Goal: Transaction & Acquisition: Purchase product/service

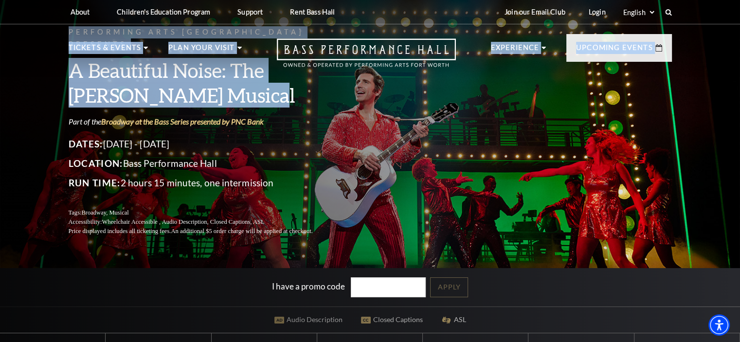
drag, startPoint x: 228, startPoint y: 88, endPoint x: 58, endPoint y: 67, distance: 170.6
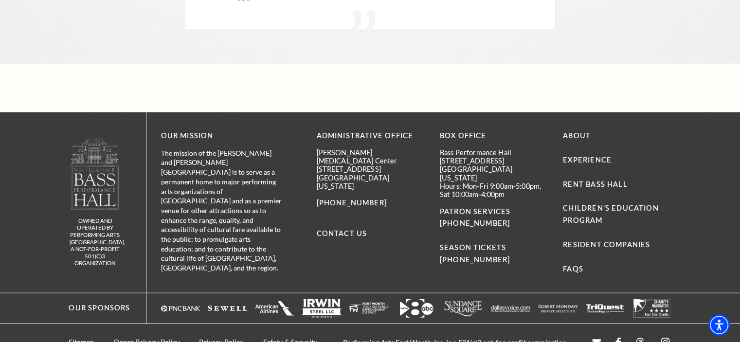
scroll to position [2395, 0]
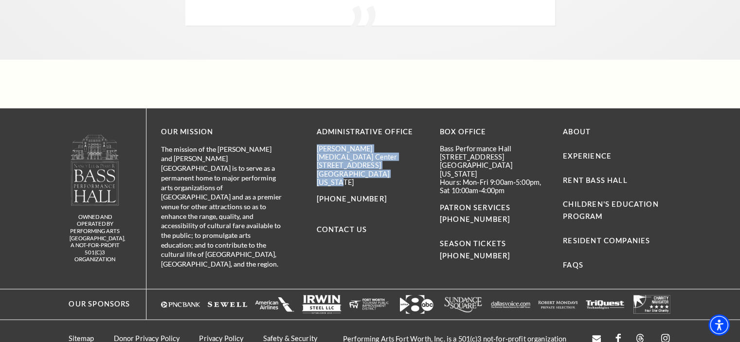
drag, startPoint x: 400, startPoint y: 151, endPoint x: 313, endPoint y: 132, distance: 89.7
click at [313, 132] on div "OUR MISSION The mission of the Nancy Lee and Perry R Bass Performance Hall is t…" at bounding box center [413, 198] width 535 height 180
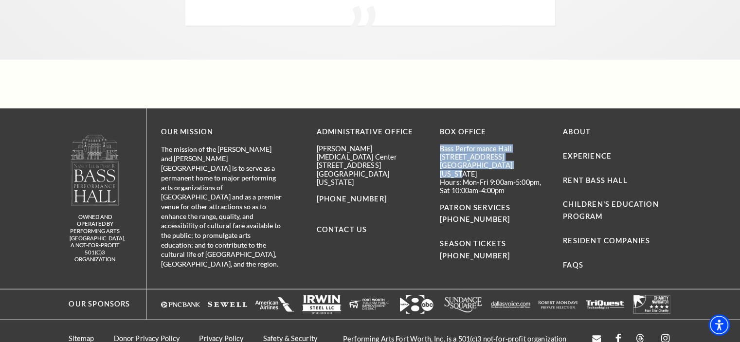
drag, startPoint x: 521, startPoint y: 147, endPoint x: 441, endPoint y: 131, distance: 82.0
click at [441, 144] on div "Bass Performance Hall 525 Commerce Street Fort Worth, Texas 76102 Hours: Mon-Fr…" at bounding box center [494, 169] width 108 height 51
copy div "Bass Performance Hall 525 Commerce Street Fort Worth, Texas 76102"
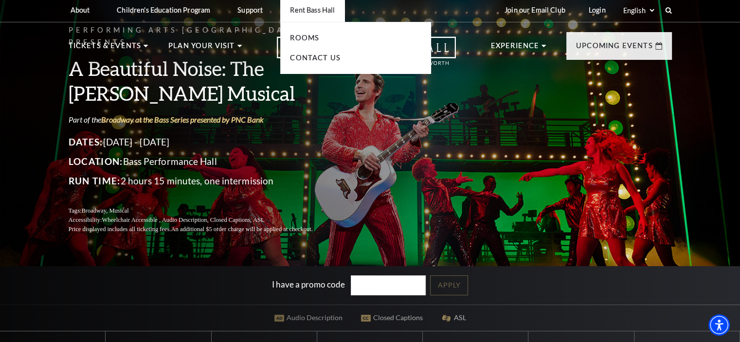
scroll to position [0, 0]
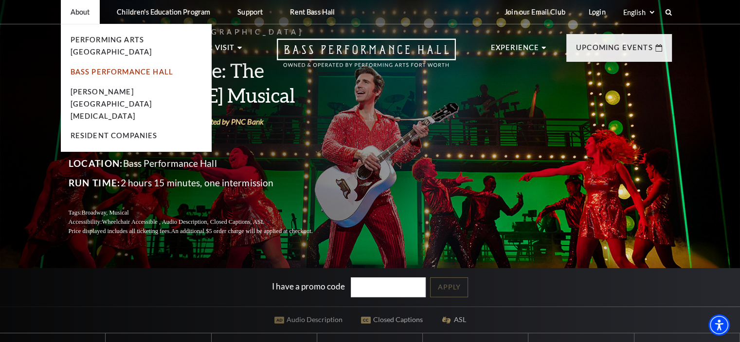
click at [77, 68] on link "Bass Performance Hall" at bounding box center [122, 72] width 103 height 8
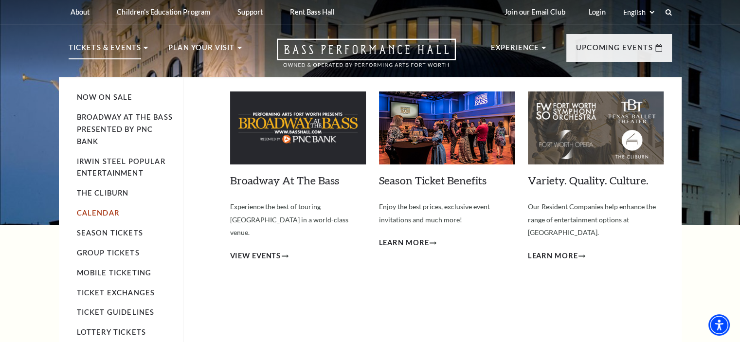
click at [95, 211] on link "Calendar" at bounding box center [98, 213] width 42 height 8
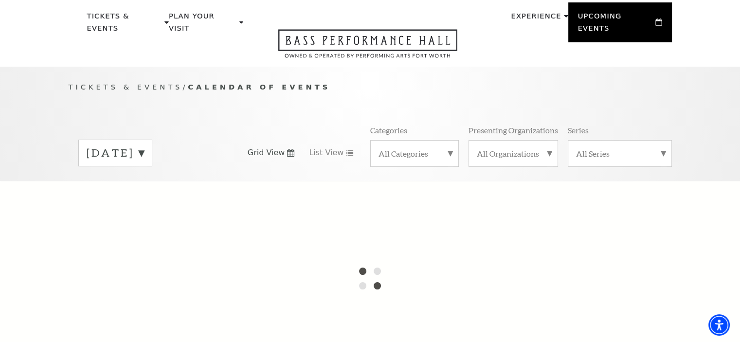
scroll to position [49, 0]
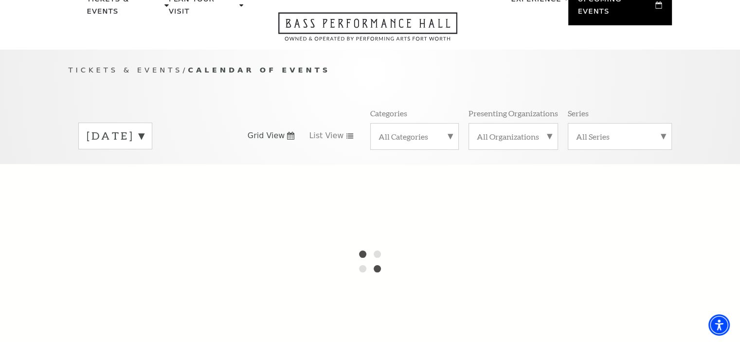
click at [152, 131] on div "[DATE]" at bounding box center [115, 136] width 74 height 27
click at [144, 146] on label "[DATE]" at bounding box center [115, 156] width 57 height 21
click at [144, 128] on label "September 2025" at bounding box center [115, 135] width 57 height 15
click at [144, 146] on label "October 2025" at bounding box center [115, 156] width 57 height 21
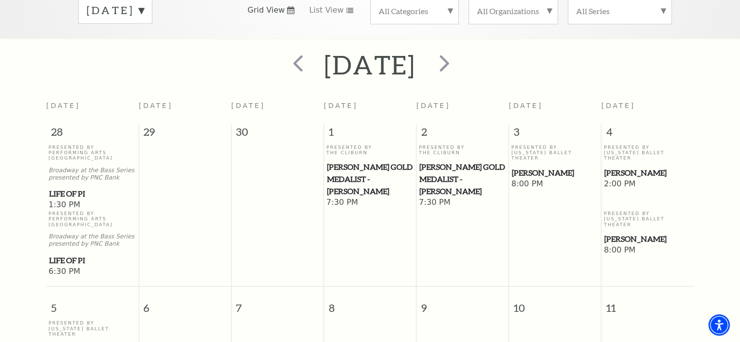
scroll to position [0, 0]
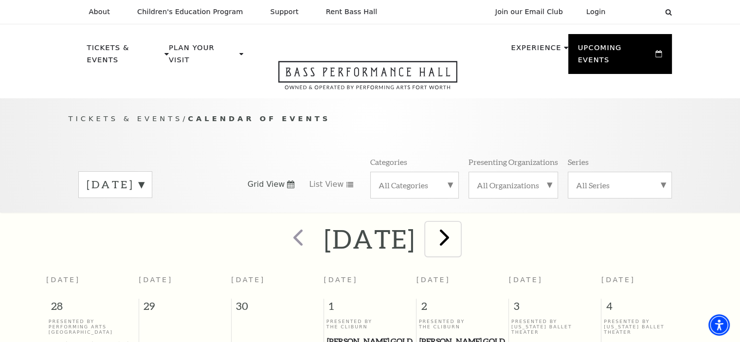
click at [458, 223] on span "next" at bounding box center [445, 237] width 28 height 28
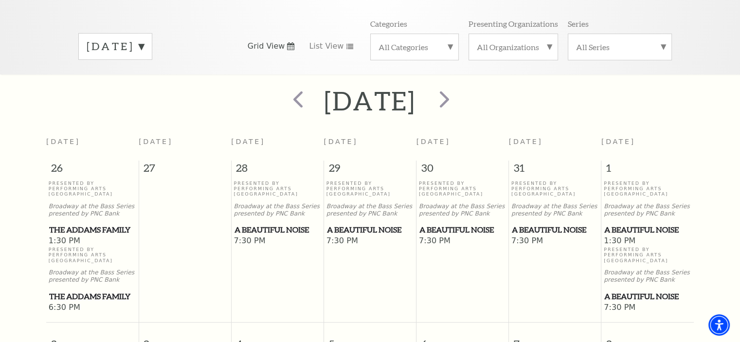
scroll to position [86, 0]
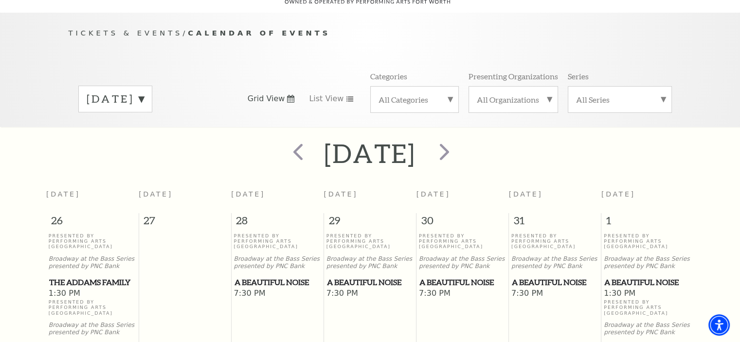
click at [215, 71] on div "November 2025 Grid View List View Categories All Categories Presenting Organiza…" at bounding box center [370, 98] width 603 height 55
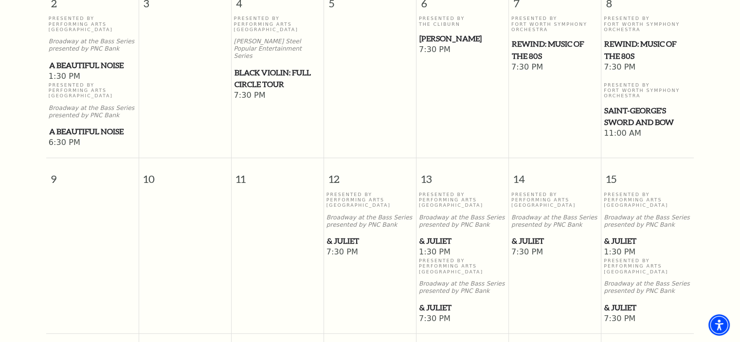
scroll to position [523, 0]
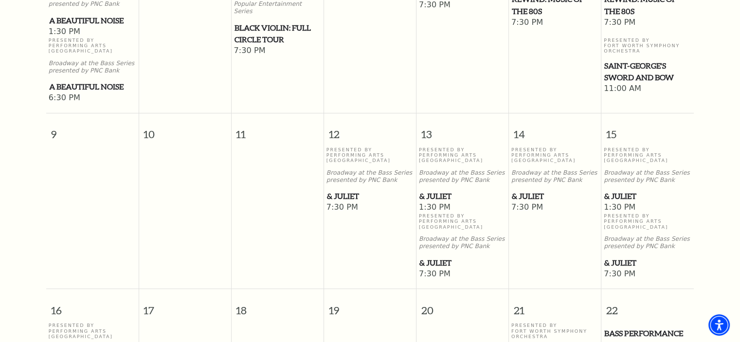
drag, startPoint x: 636, startPoint y: 62, endPoint x: 433, endPoint y: 77, distance: 203.9
click at [430, 79] on td "Presented By The Cliburn Beatrice Rana 7:30 PM" at bounding box center [462, 37] width 92 height 133
click at [630, 64] on span "Saint-George's Sword and Bow" at bounding box center [647, 72] width 87 height 24
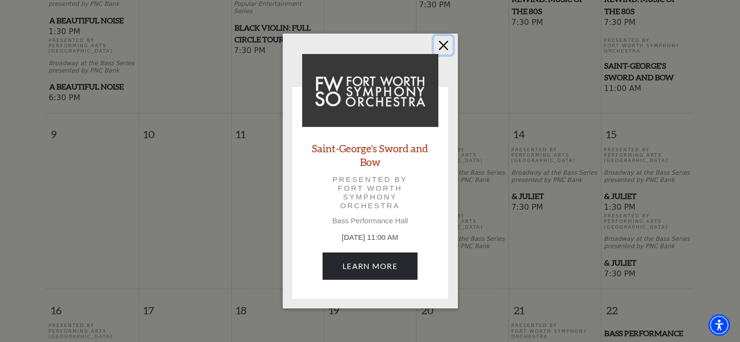
click at [444, 47] on button "Close" at bounding box center [443, 45] width 18 height 18
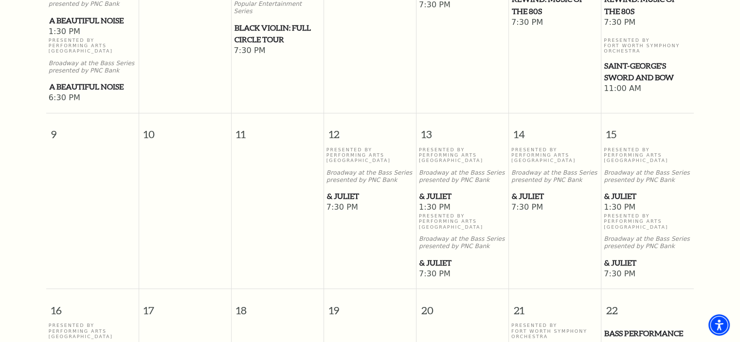
click at [344, 190] on span "& Juliet" at bounding box center [370, 196] width 87 height 12
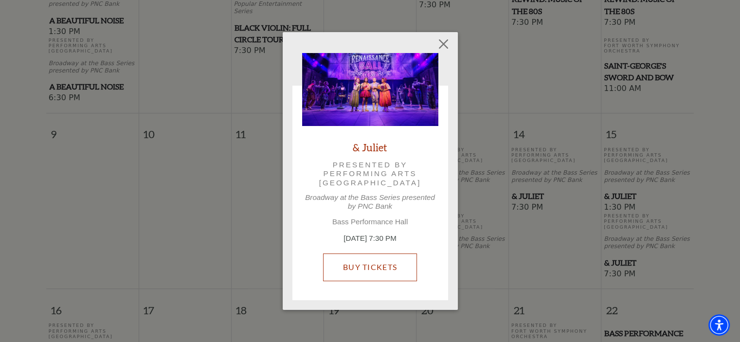
click at [363, 268] on link "Buy Tickets" at bounding box center [370, 266] width 94 height 27
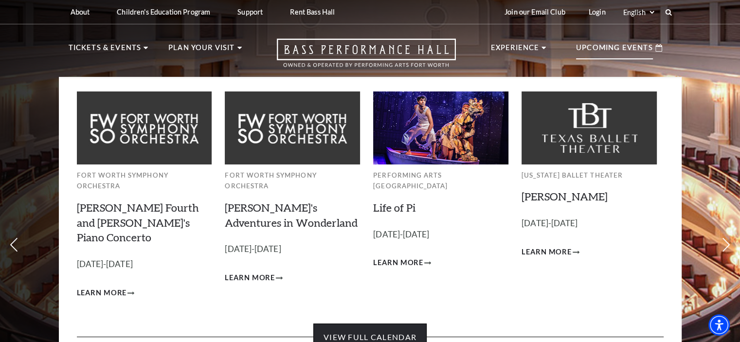
click at [375, 324] on link "View Full Calendar" at bounding box center [369, 337] width 113 height 27
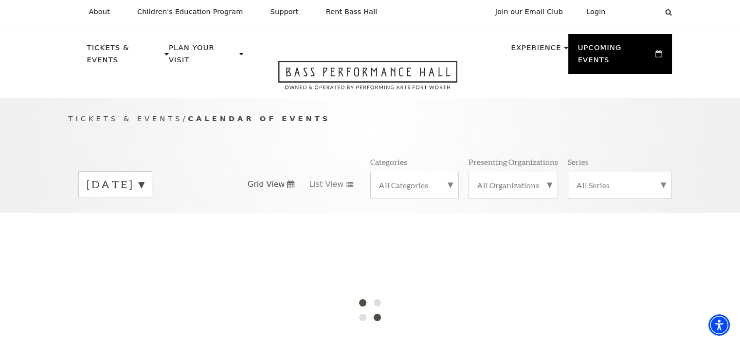
click at [144, 177] on label "[DATE]" at bounding box center [115, 184] width 57 height 15
click at [162, 216] on div at bounding box center [370, 310] width 740 height 195
click at [144, 196] on label "[DATE]" at bounding box center [115, 205] width 57 height 21
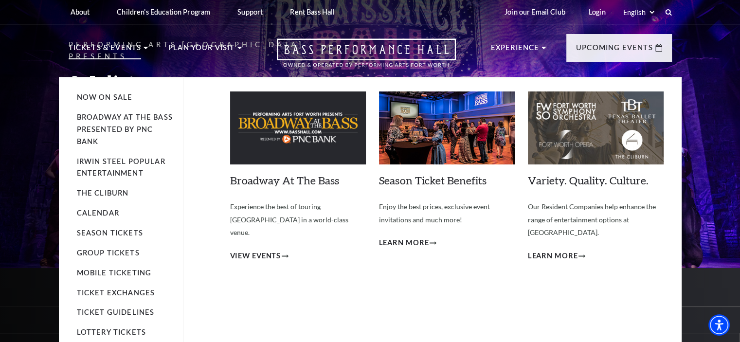
click at [107, 77] on div "Now On Sale Broadway At The Bass presented by PNC Bank [PERSON_NAME] Steel Popu…" at bounding box center [370, 238] width 623 height 322
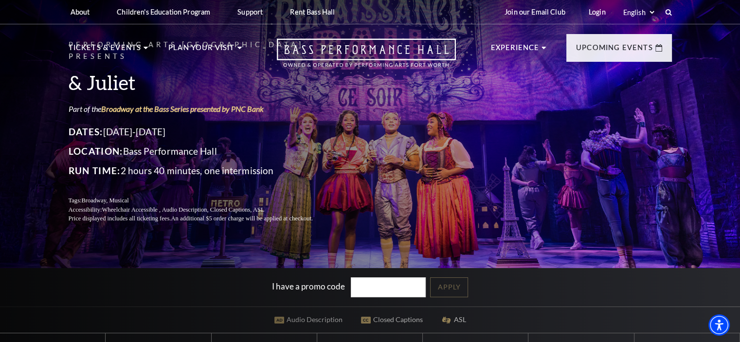
click at [17, 84] on div "Performing Arts Fort Worth Presents & Juliet Part of the Broadway at the Bass S…" at bounding box center [370, 267] width 740 height 546
click at [115, 77] on h3 "& Juliet" at bounding box center [203, 82] width 268 height 25
click at [114, 77] on h3 "& Juliet" at bounding box center [203, 82] width 268 height 25
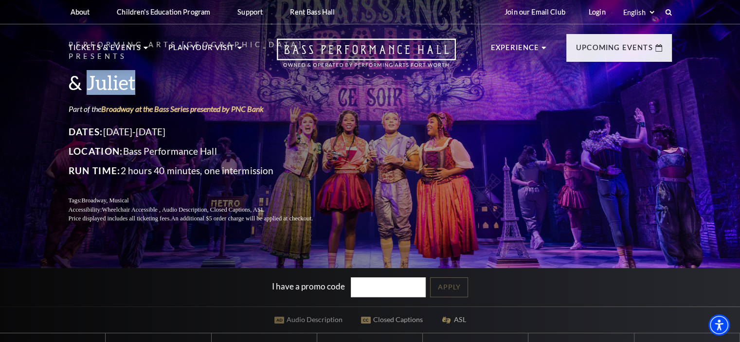
click at [114, 77] on h3 "& Juliet" at bounding box center [203, 82] width 268 height 25
click at [23, 73] on header "About Performing Arts [GEOGRAPHIC_DATA] [PERSON_NAME] [MEDICAL_DATA] Center Res…" at bounding box center [370, 38] width 740 height 77
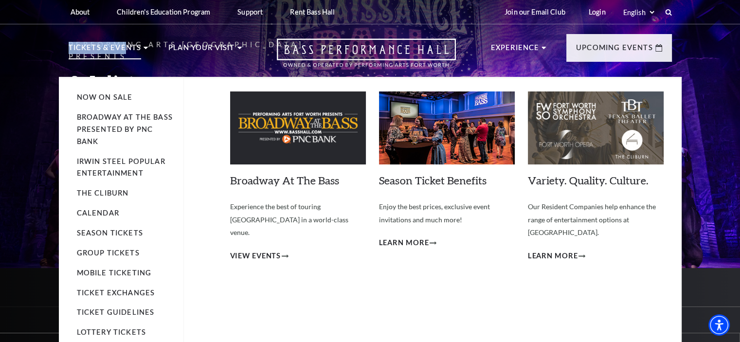
drag, startPoint x: 63, startPoint y: 71, endPoint x: 123, endPoint y: 70, distance: 59.9
click at [123, 70] on nav "Tickets & Events Now On Sale Broadway At The Bass presented by PNC Bank [PERSON…" at bounding box center [370, 50] width 623 height 53
click at [107, 72] on li "Tickets & Events Now On Sale Broadway At The Bass presented by PNC Bank [PERSON…" at bounding box center [109, 59] width 80 height 35
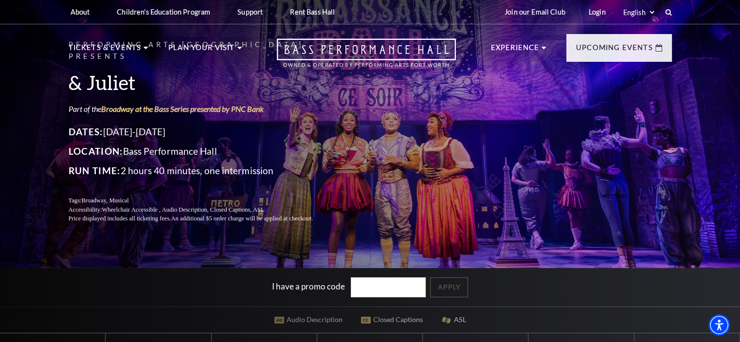
click at [39, 86] on div "Performing Arts Fort Worth Presents & Juliet Part of the Broadway at the Bass S…" at bounding box center [370, 267] width 740 height 546
drag, startPoint x: 135, startPoint y: 79, endPoint x: 65, endPoint y: 79, distance: 70.1
click at [65, 79] on div "Performing Arts Fort Worth Presents & Juliet Part of the Broadway at the Bass S…" at bounding box center [370, 131] width 623 height 204
copy h3 "& Juliet"
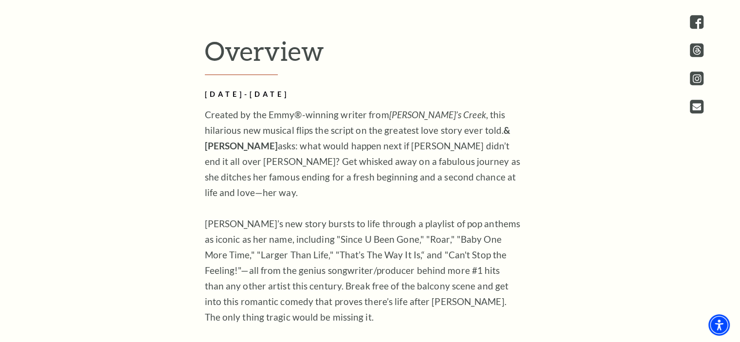
scroll to position [681, 0]
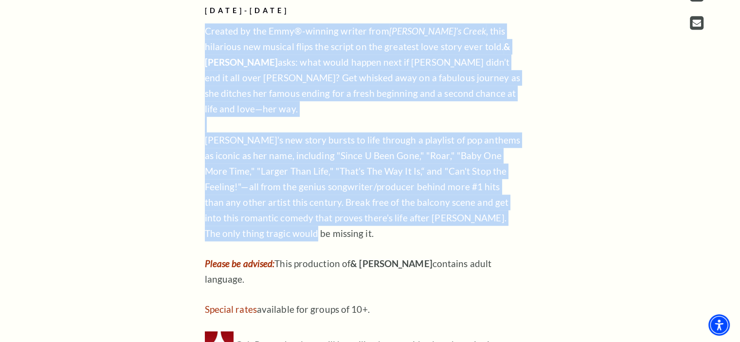
drag, startPoint x: 257, startPoint y: 237, endPoint x: 332, endPoint y: 191, distance: 88.7
click at [202, 65] on div "Overview [DATE]-[DATE] Created by the Emmy®-winning writer from [PERSON_NAME]’s…" at bounding box center [370, 208] width 350 height 514
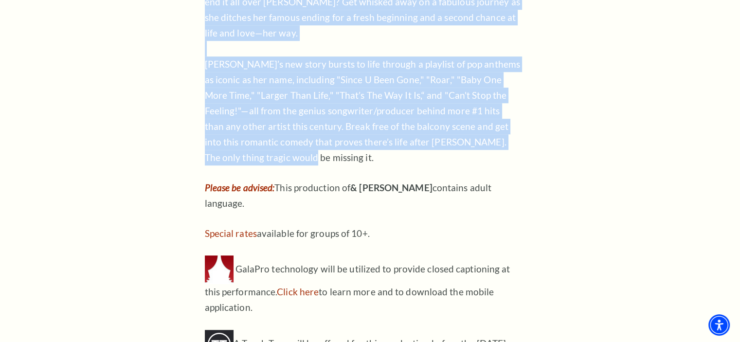
scroll to position [778, 0]
